Goal: Task Accomplishment & Management: Manage account settings

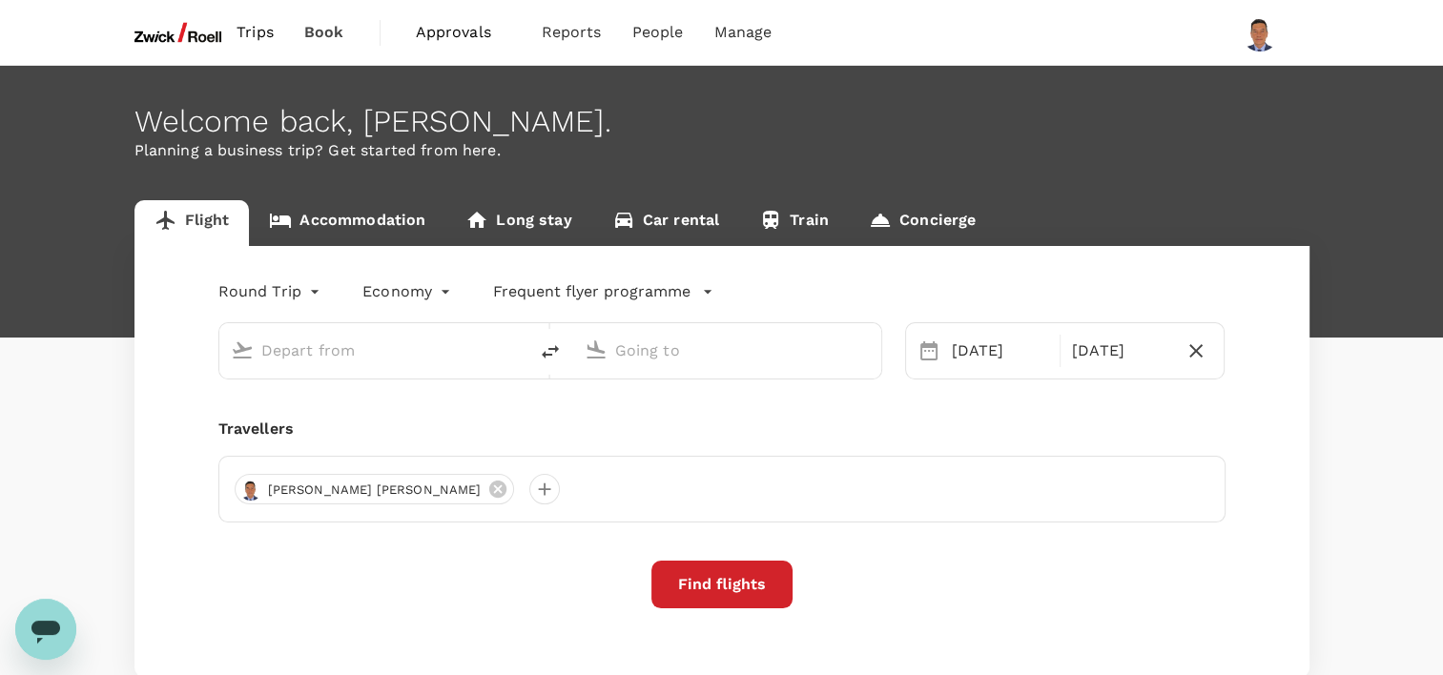
type input "[GEOGRAPHIC_DATA], [GEOGRAPHIC_DATA] (any)"
type input "Suvarnabhumi Intl (BKK)"
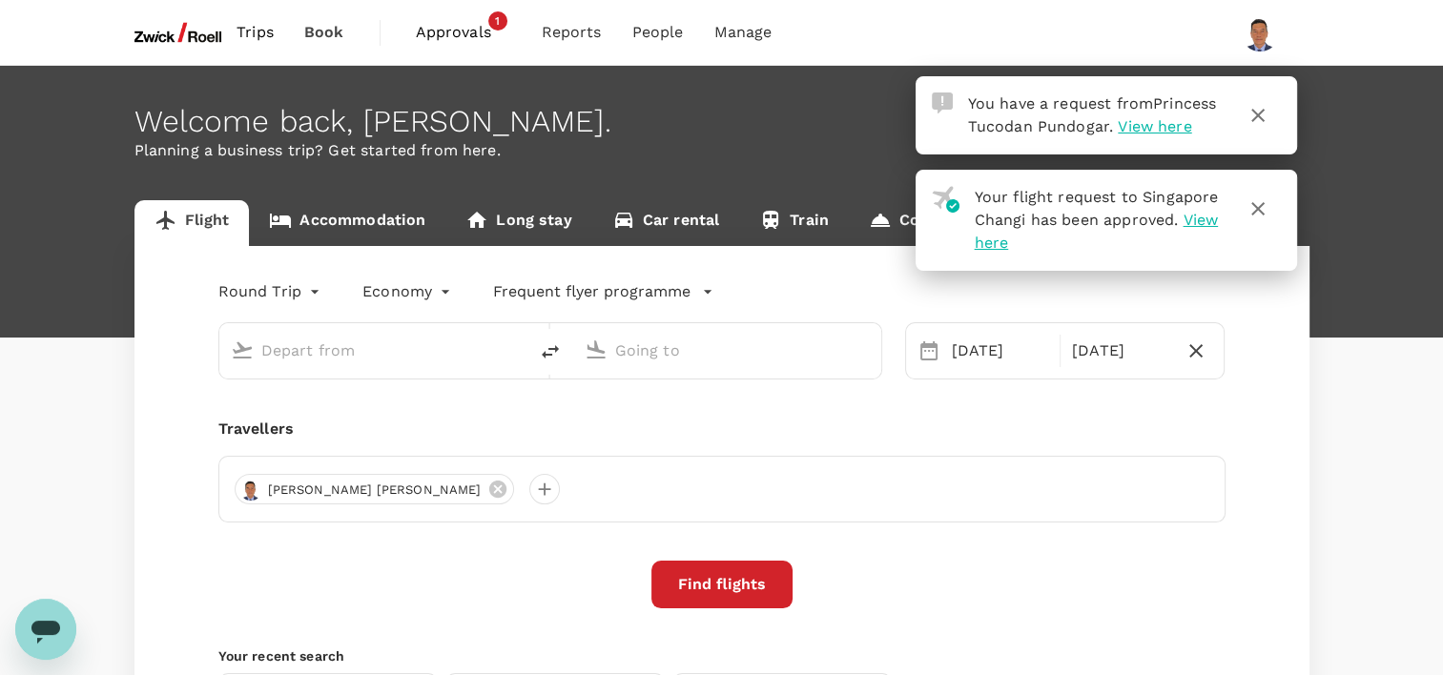
type input "[GEOGRAPHIC_DATA], [GEOGRAPHIC_DATA] (any)"
type input "Suvarnabhumi Intl (BKK)"
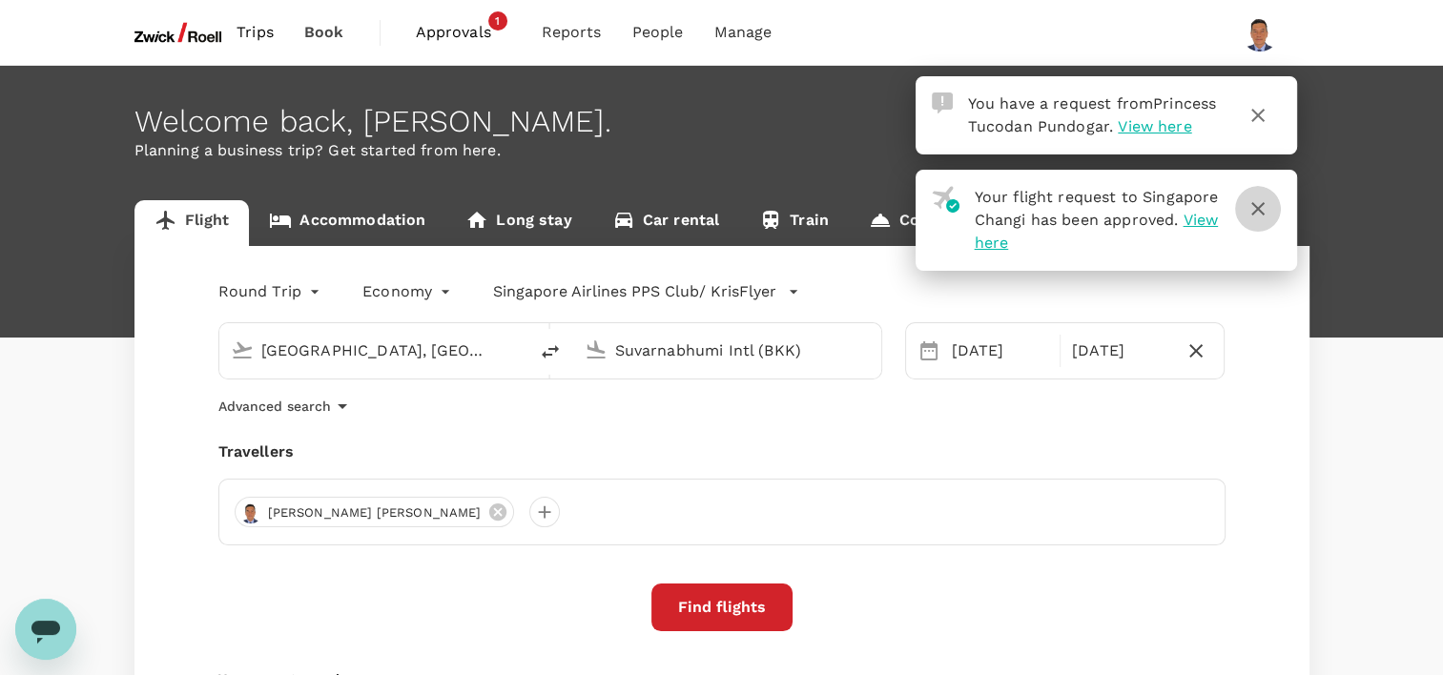
click at [1255, 216] on icon "button" at bounding box center [1257, 208] width 13 height 13
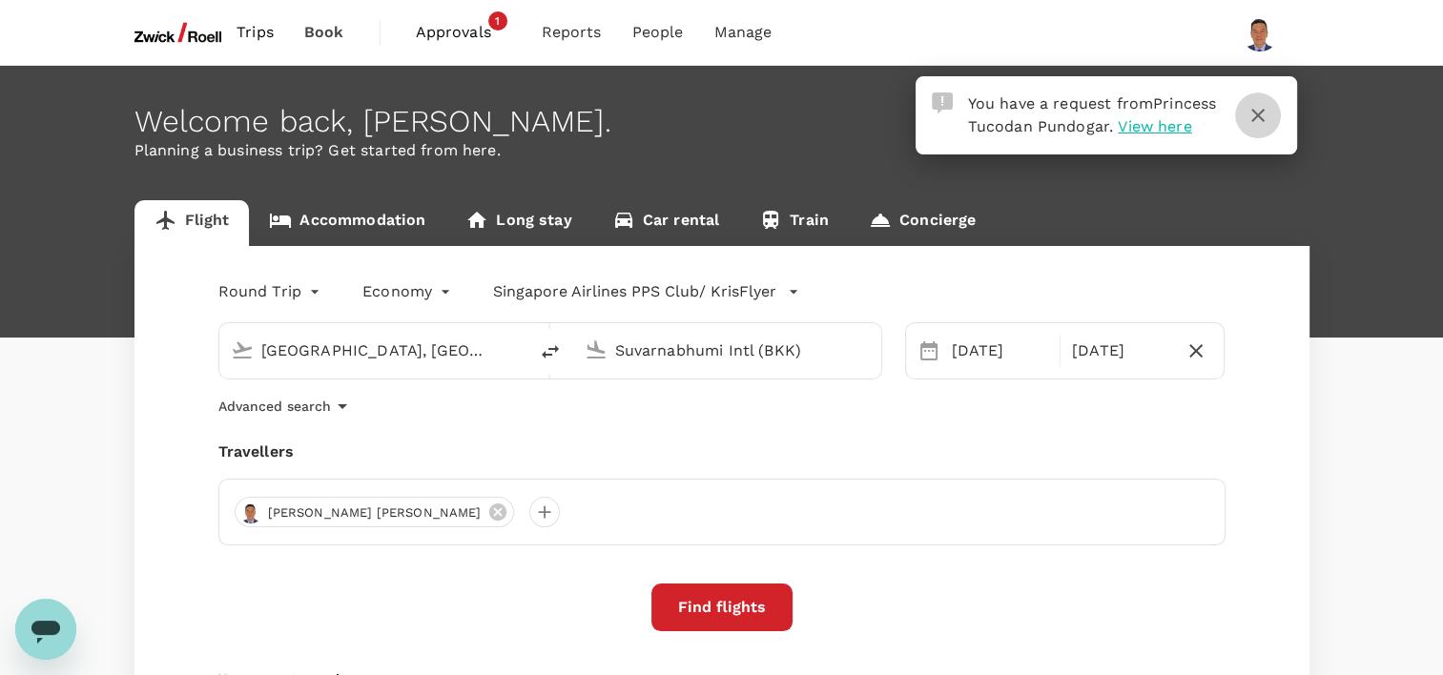
click at [1257, 118] on icon "button" at bounding box center [1258, 115] width 23 height 23
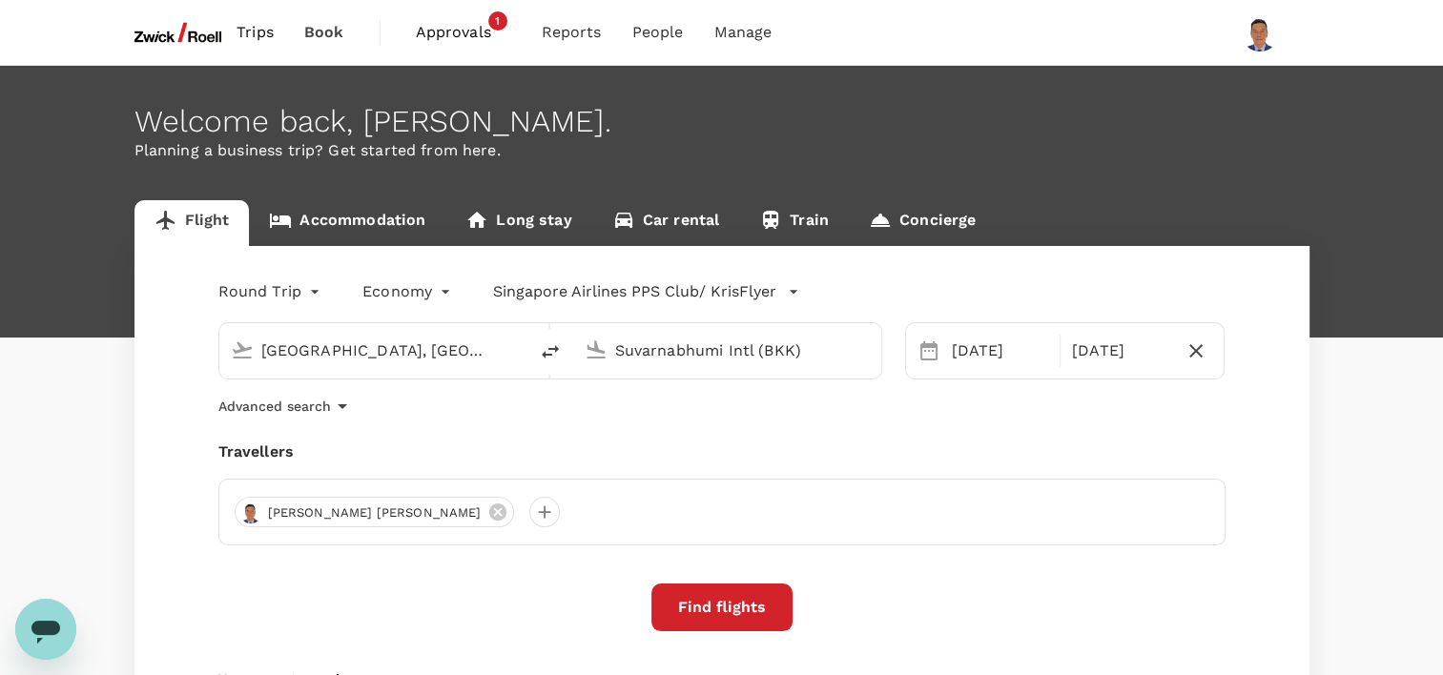
click at [469, 31] on span "Approvals" at bounding box center [463, 32] width 95 height 23
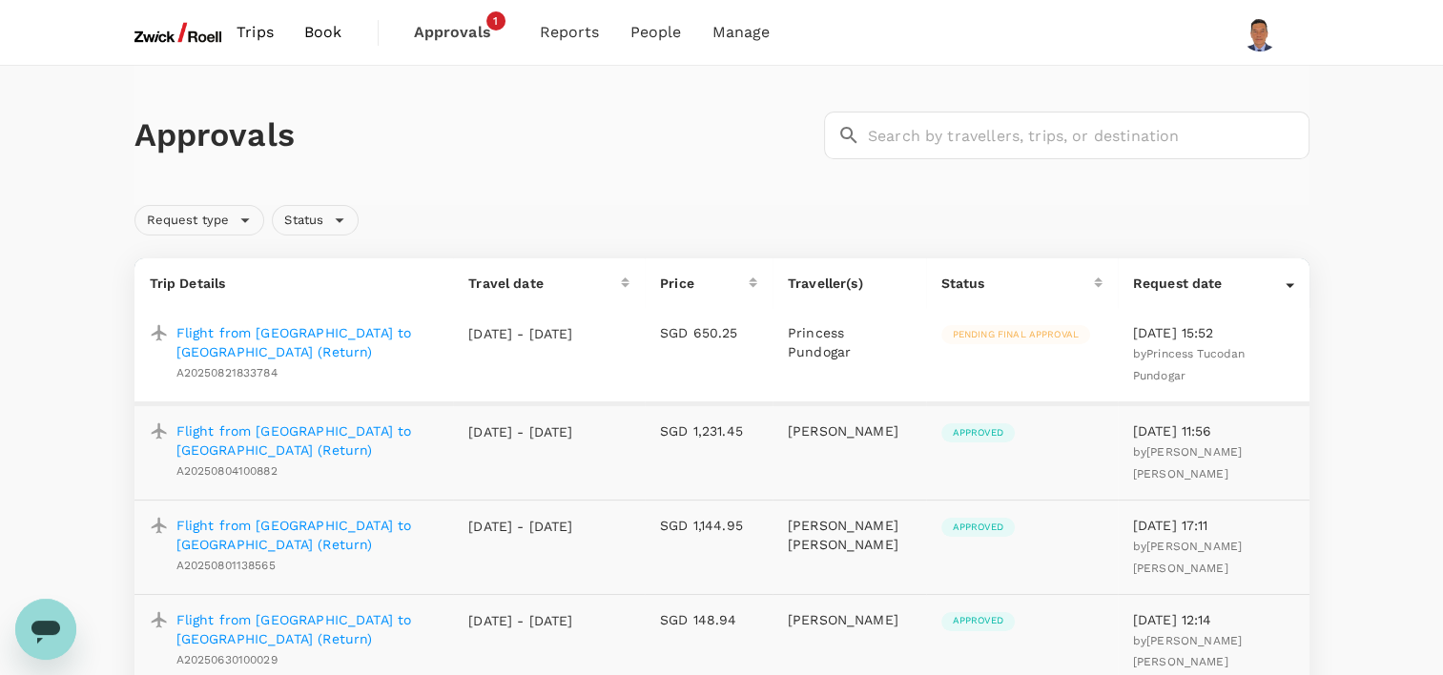
click at [259, 340] on p "Flight from [GEOGRAPHIC_DATA] to [GEOGRAPHIC_DATA] (Return)" at bounding box center [307, 342] width 262 height 38
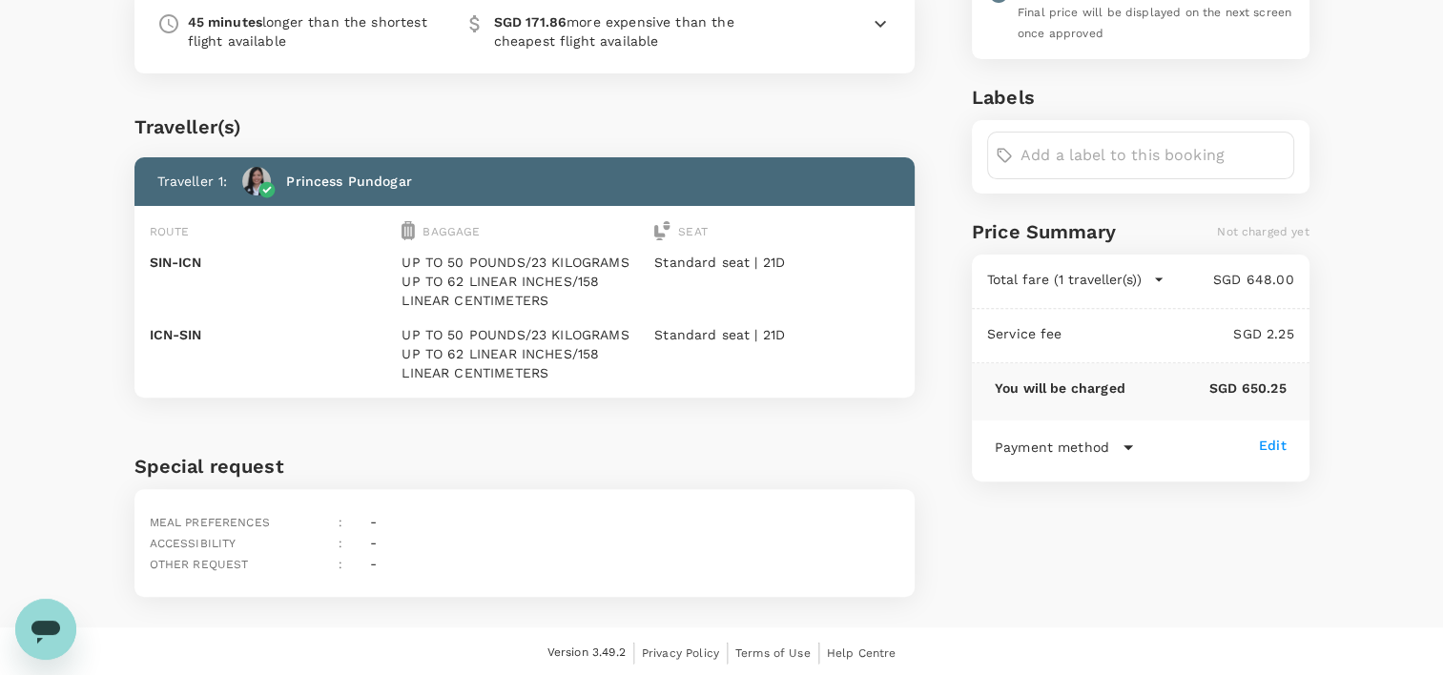
scroll to position [502, 0]
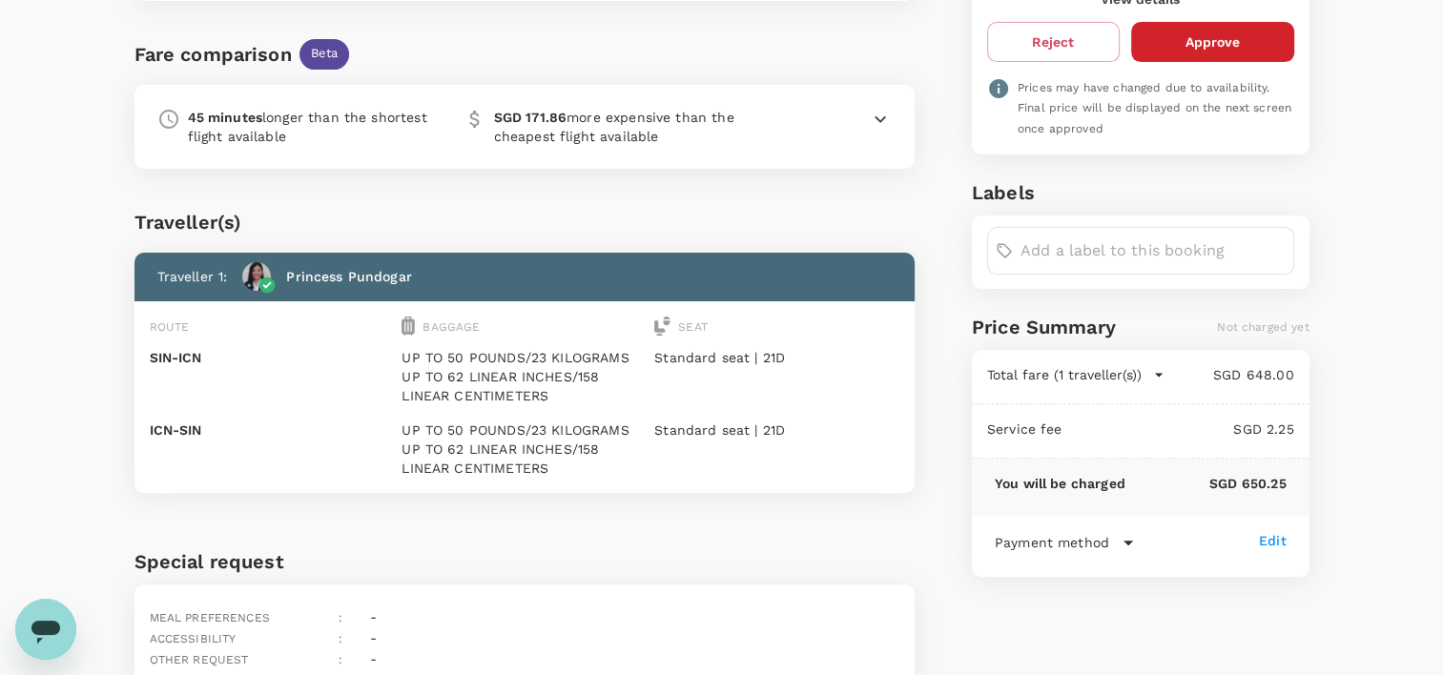
click at [1124, 531] on icon at bounding box center [1128, 542] width 23 height 23
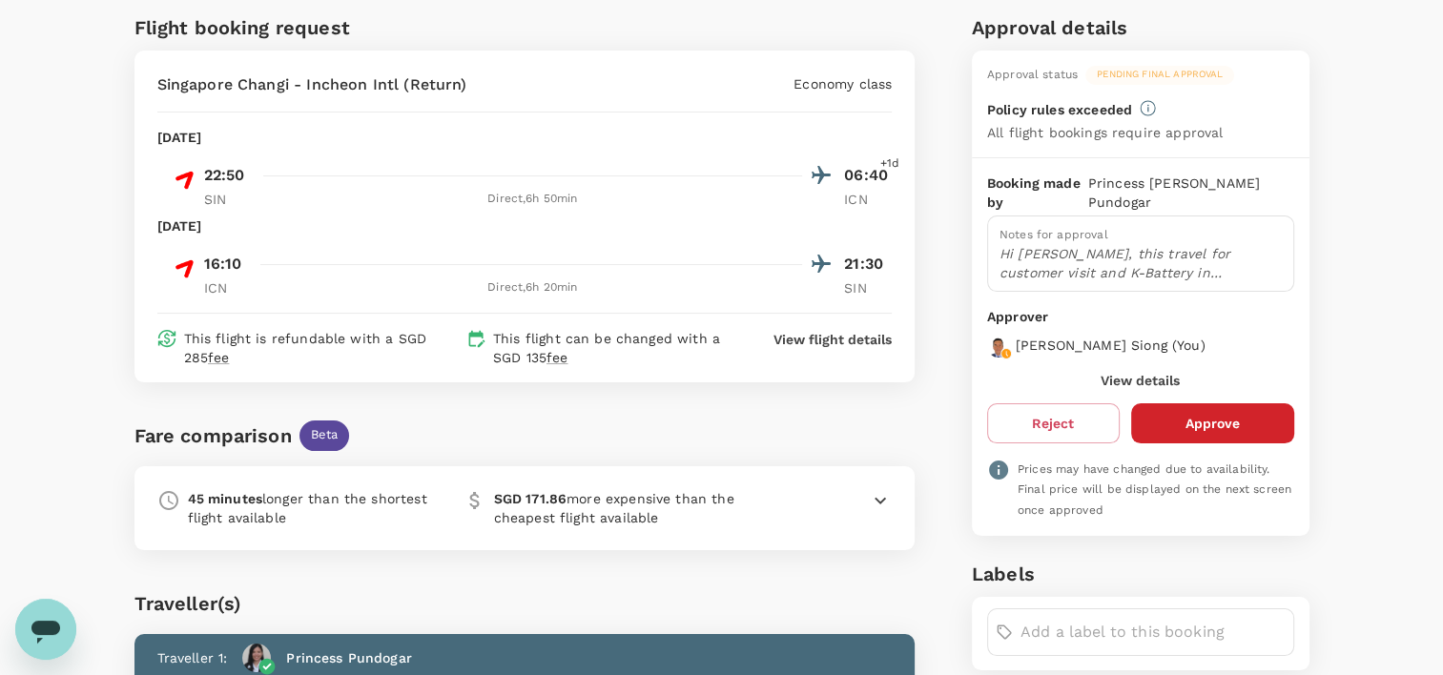
scroll to position [25, 0]
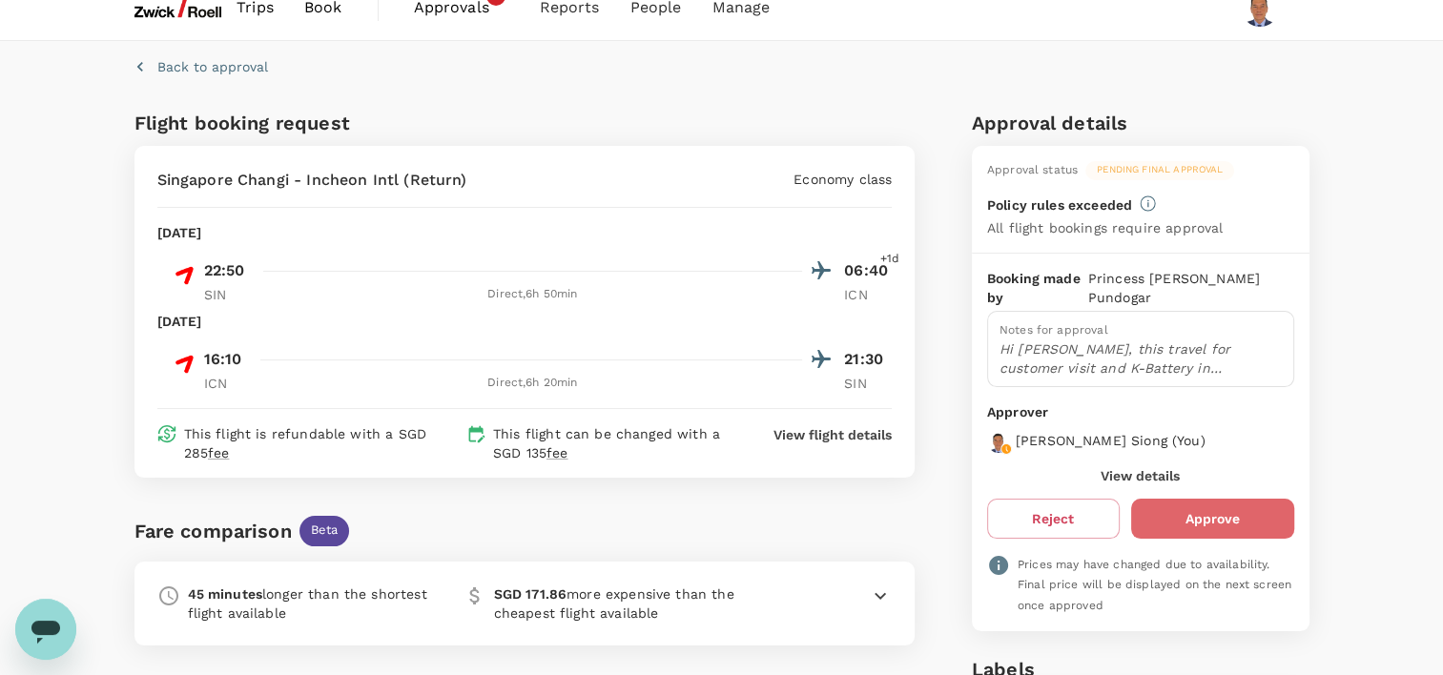
click at [1230, 499] on button "Approve" at bounding box center [1212, 519] width 163 height 40
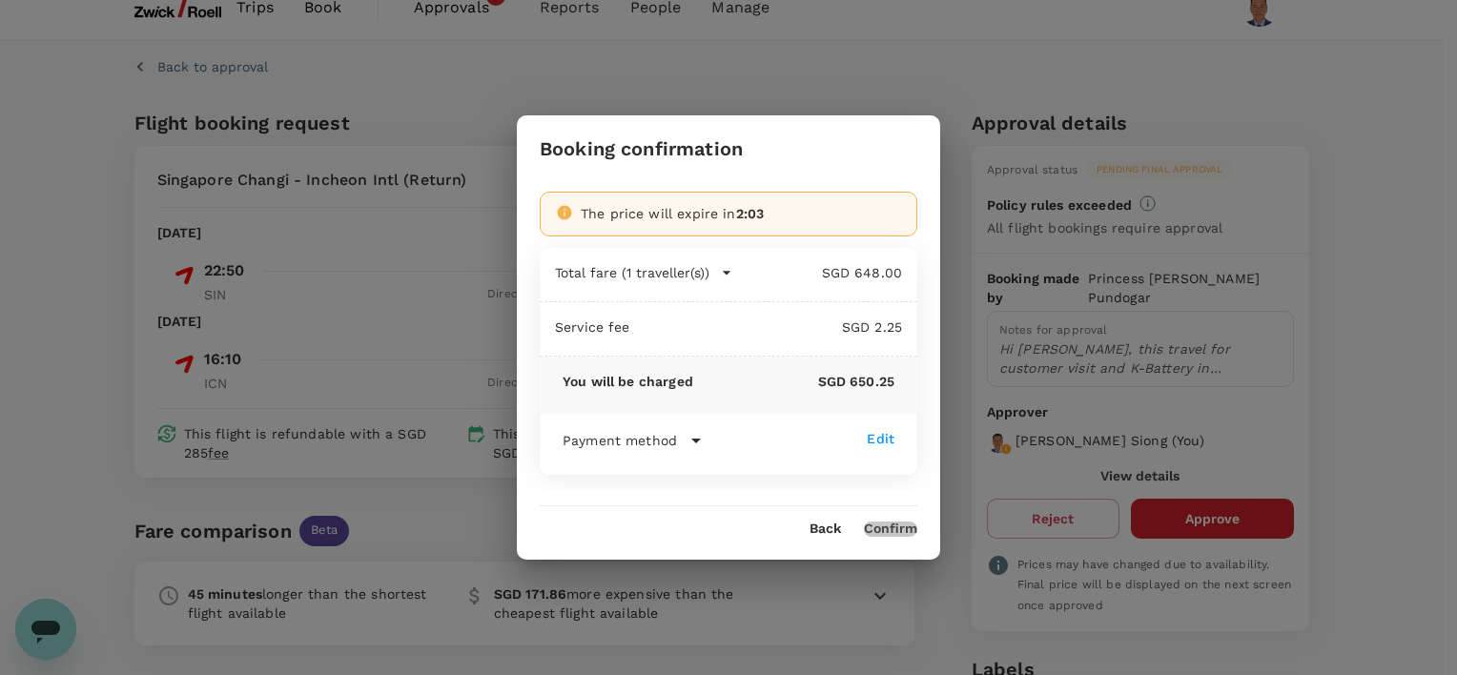
click at [898, 526] on button "Confirm" at bounding box center [890, 529] width 53 height 15
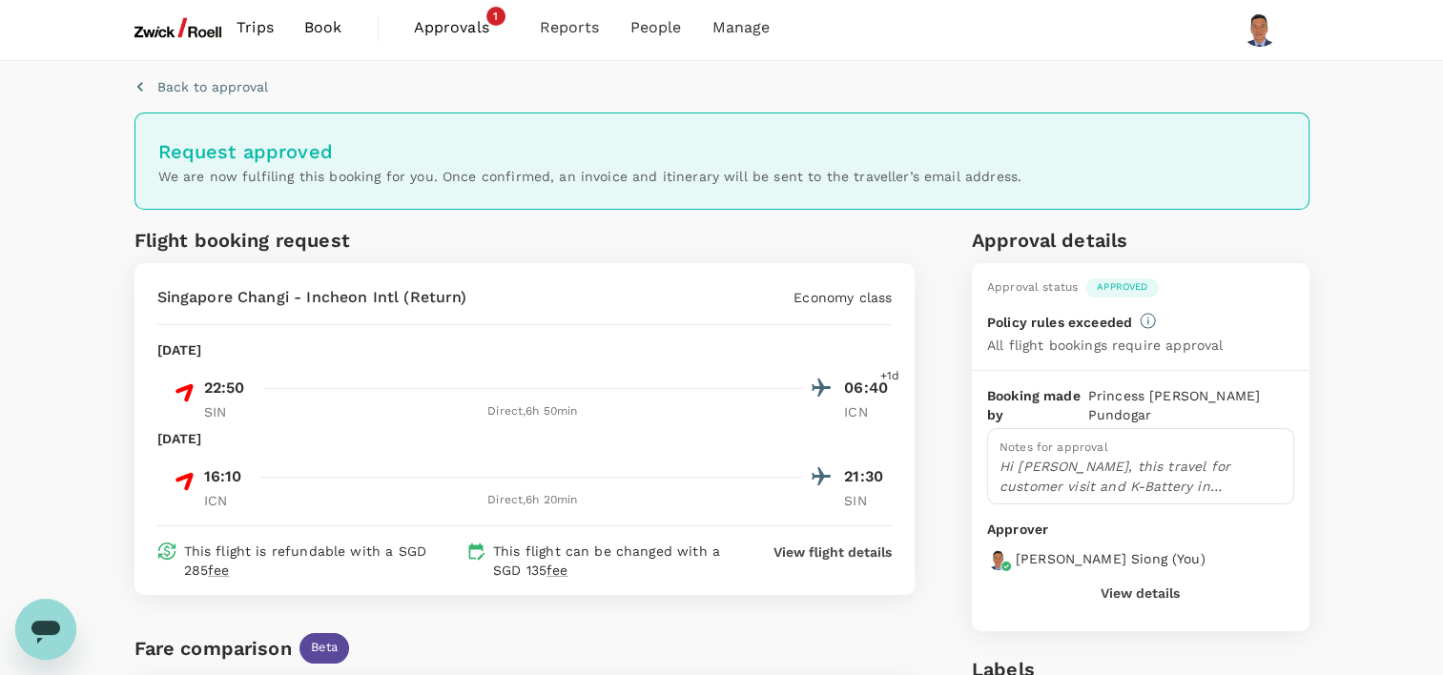
scroll to position [0, 0]
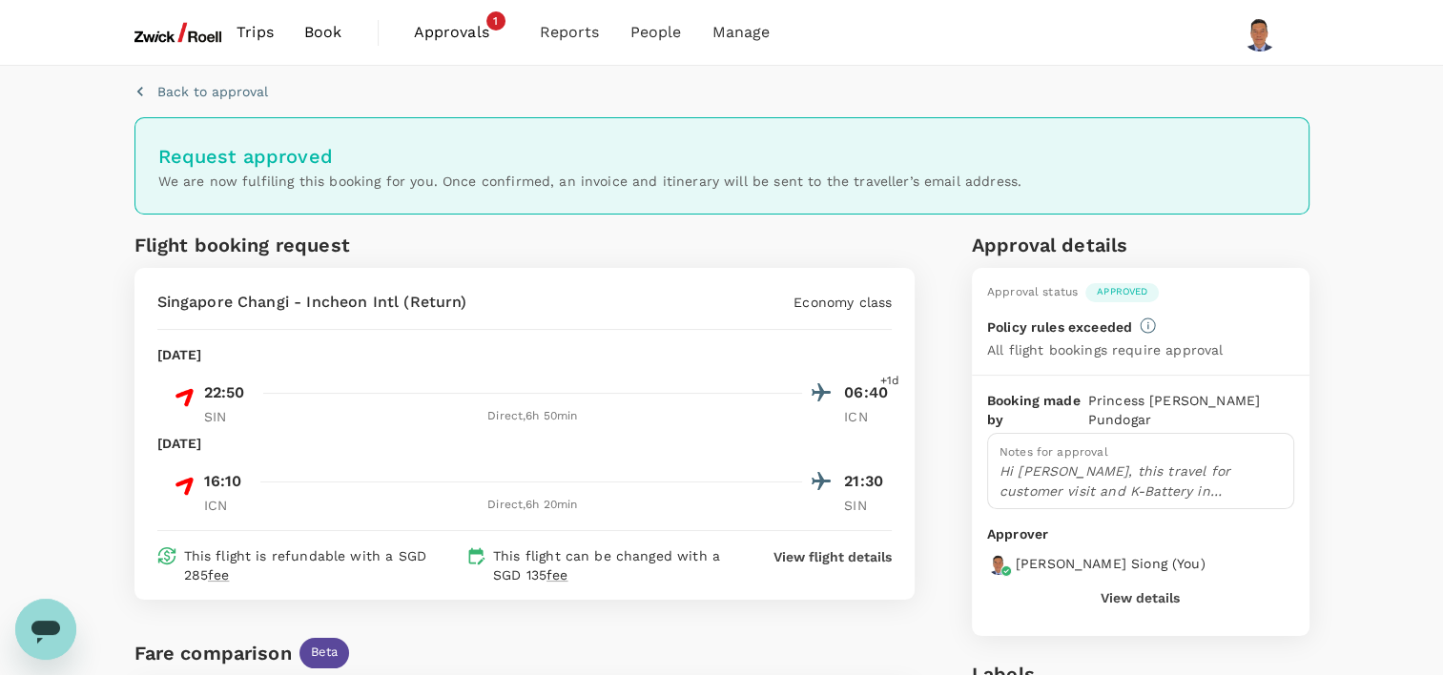
click at [458, 31] on span "Approvals" at bounding box center [461, 32] width 95 height 23
